Goal: Transaction & Acquisition: Purchase product/service

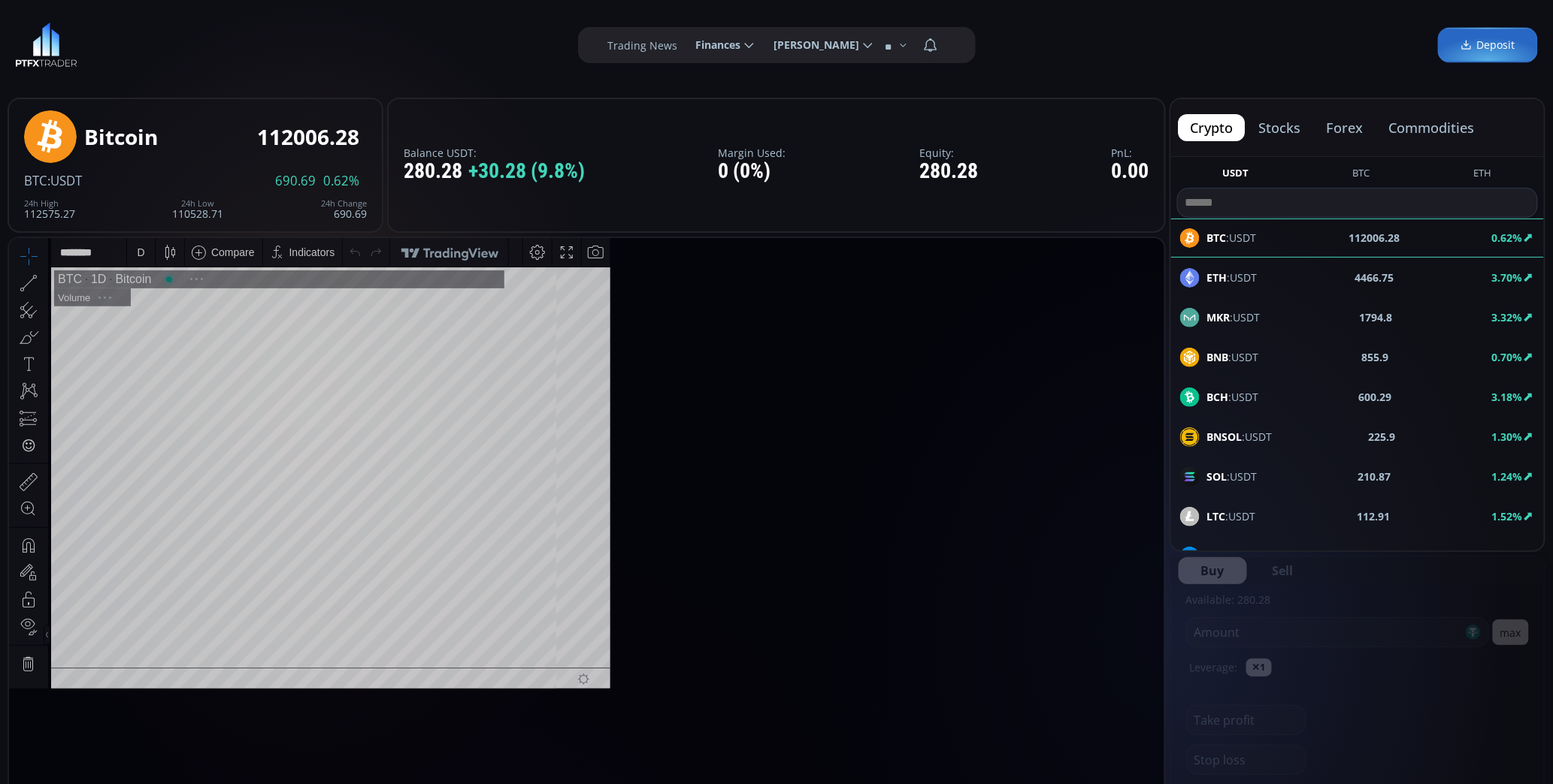
scroll to position [208, 0]
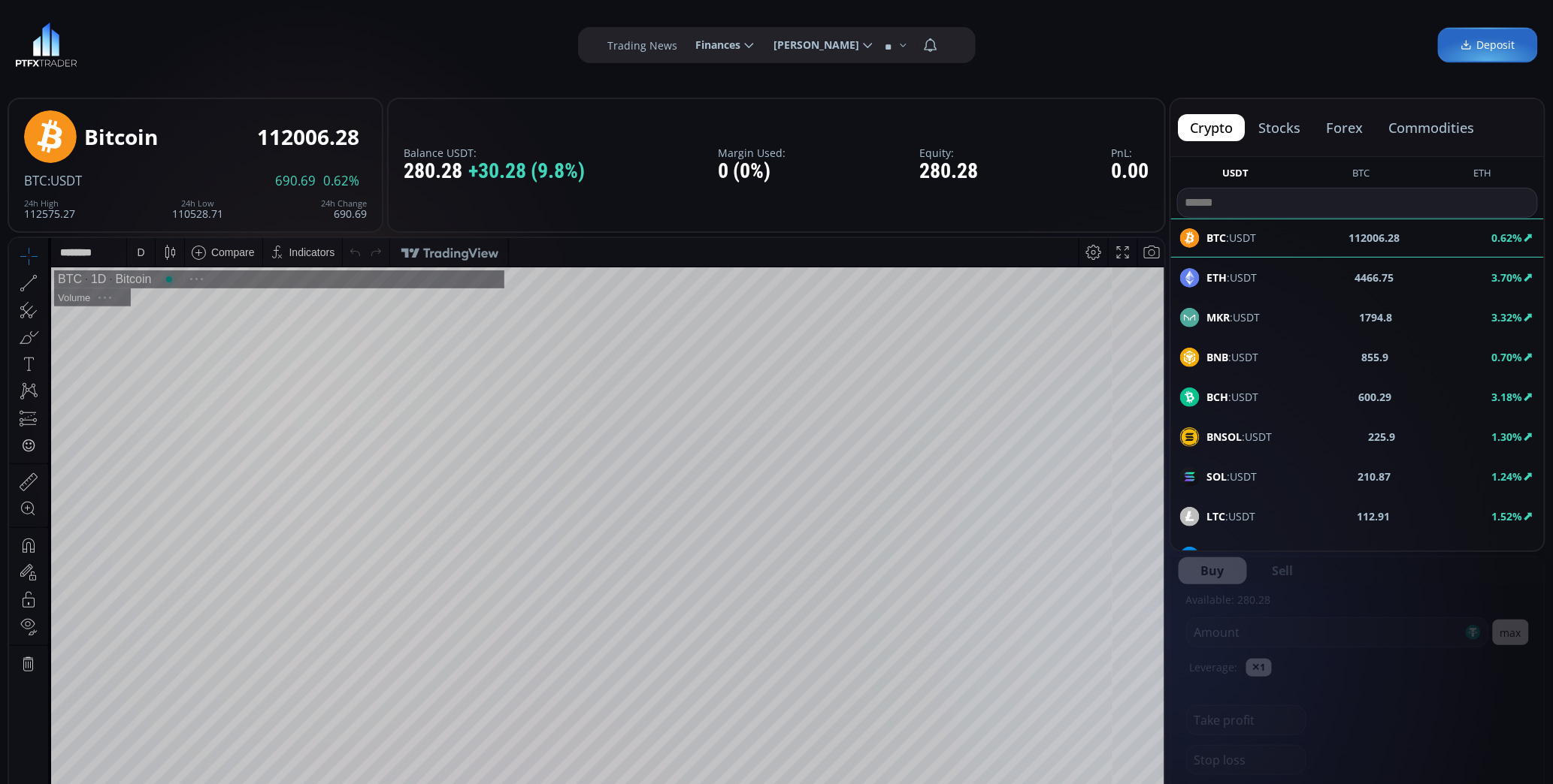
click at [705, 41] on span "Finances" at bounding box center [714, 45] width 56 height 30
click at [684, 41] on input "********" at bounding box center [684, 45] width 0 height 16
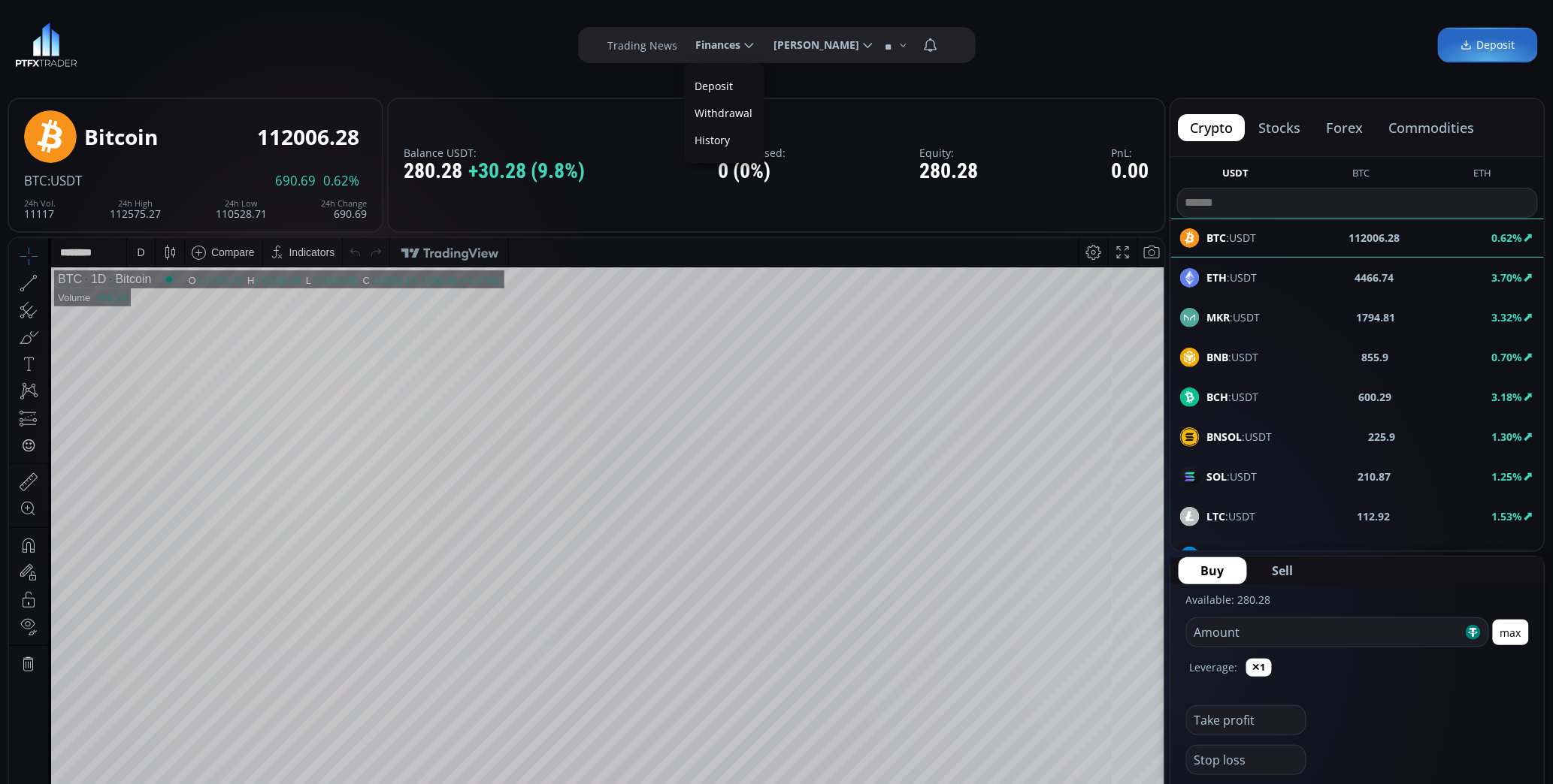
click at [719, 78] on link "Deposit" at bounding box center [724, 86] width 73 height 23
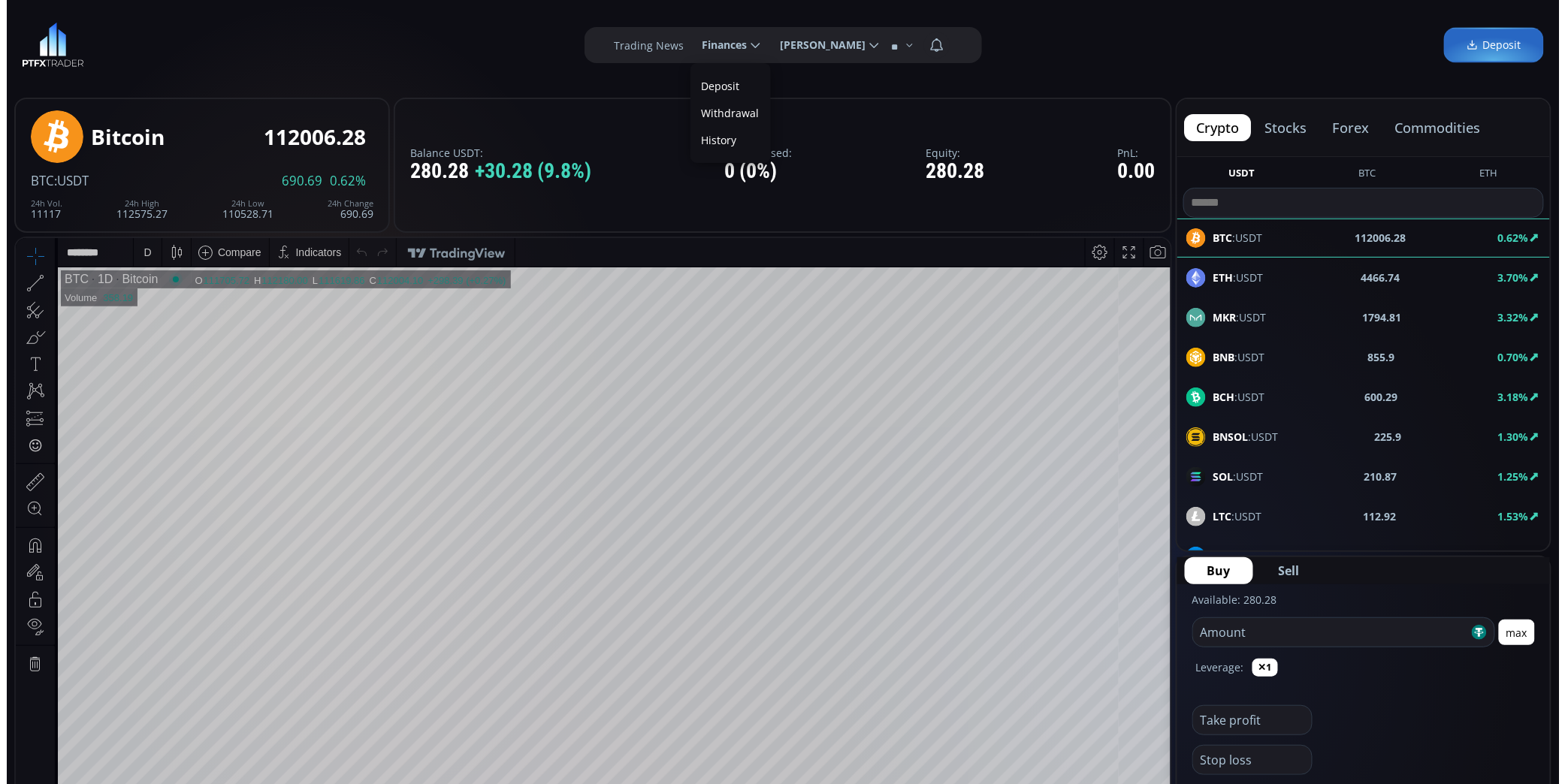
scroll to position [0, 0]
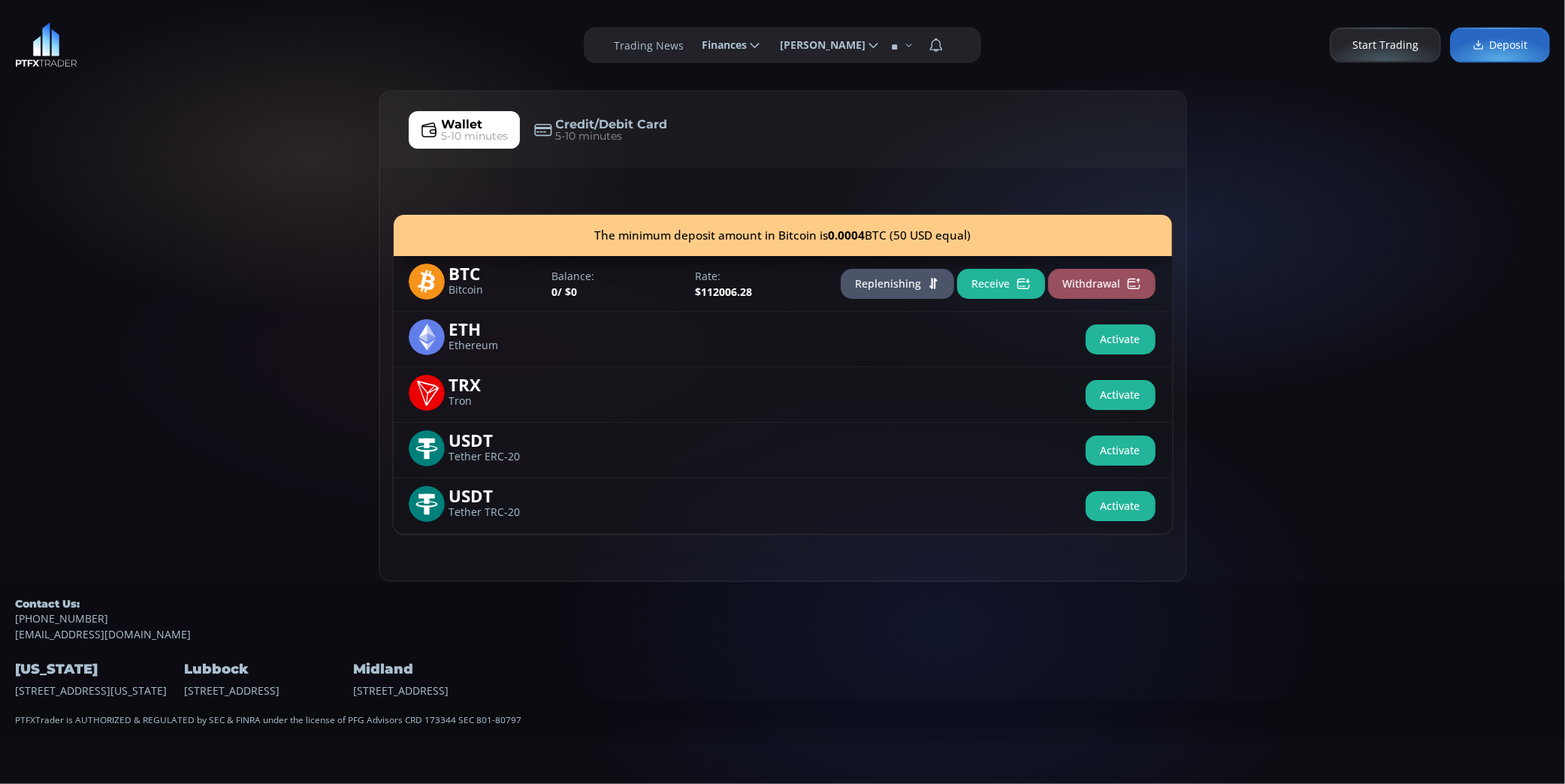
click at [987, 289] on button "Receive" at bounding box center [1001, 284] width 88 height 30
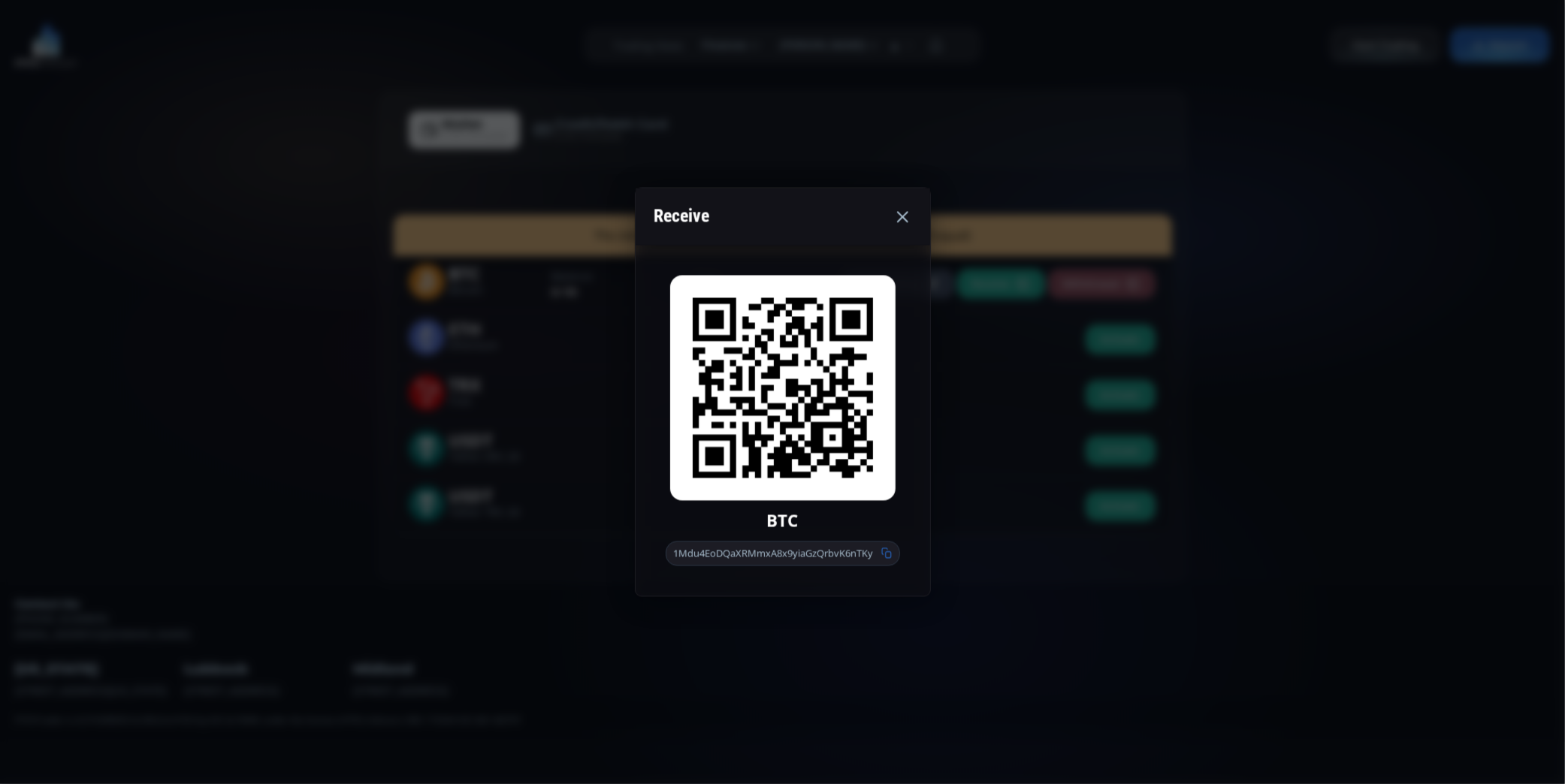
click at [920, 217] on div "Receive" at bounding box center [782, 217] width 295 height 57
click at [912, 217] on div "Receive" at bounding box center [782, 217] width 295 height 57
click at [906, 213] on use at bounding box center [903, 217] width 11 height 11
